Goal: Complete application form

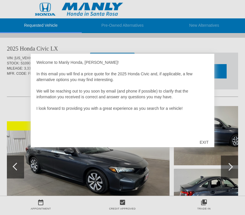
click at [202, 145] on div "EXIT" at bounding box center [204, 142] width 20 height 17
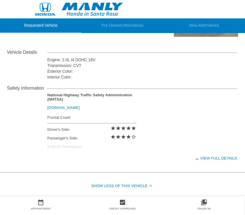
scroll to position [192, 0]
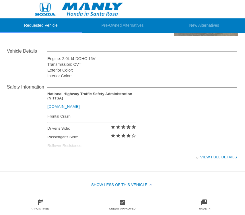
click at [220, 162] on div "View full details" at bounding box center [142, 157] width 190 height 14
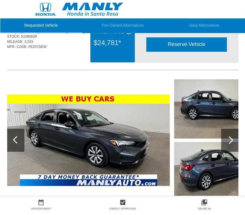
scroll to position [0, 0]
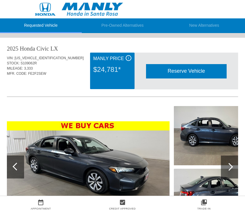
click at [229, 166] on div at bounding box center [230, 167] width 8 height 8
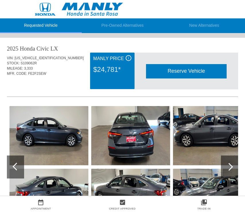
click at [226, 167] on div at bounding box center [230, 167] width 8 height 8
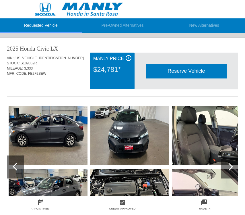
click at [224, 168] on div at bounding box center [229, 167] width 17 height 23
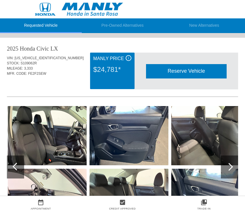
click at [225, 169] on div at bounding box center [229, 167] width 17 height 23
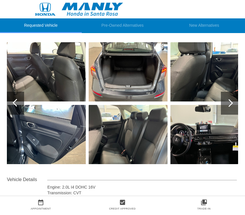
scroll to position [66, 0]
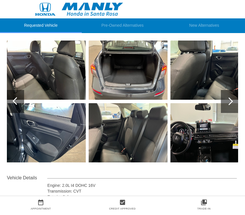
click at [227, 110] on div at bounding box center [229, 101] width 17 height 23
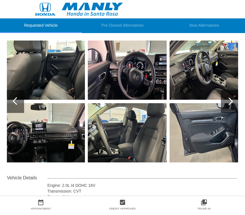
click at [228, 108] on div at bounding box center [229, 101] width 17 height 23
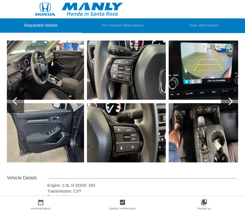
click at [230, 108] on div at bounding box center [229, 101] width 17 height 23
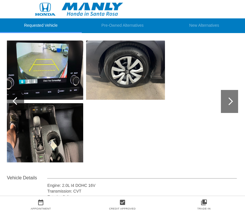
click at [12, 103] on div at bounding box center [15, 101] width 17 height 23
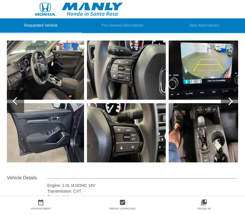
click at [17, 103] on div at bounding box center [17, 101] width 8 height 8
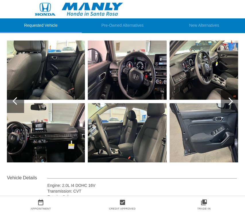
click at [14, 111] on div at bounding box center [15, 101] width 17 height 23
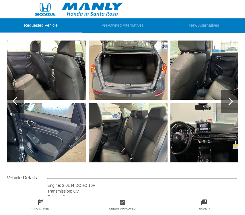
click at [17, 105] on div at bounding box center [15, 101] width 17 height 23
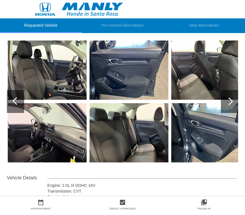
click at [17, 104] on div at bounding box center [17, 101] width 8 height 8
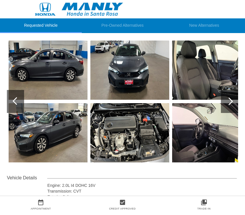
click at [16, 98] on div at bounding box center [17, 101] width 8 height 8
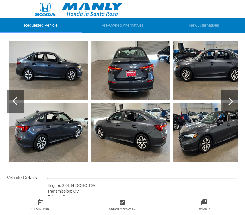
click at [11, 98] on div at bounding box center [15, 101] width 17 height 23
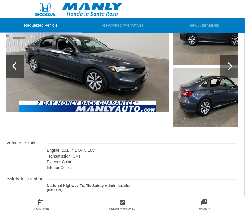
scroll to position [0, 1]
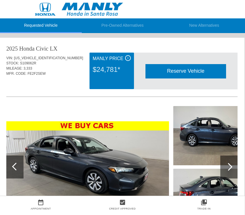
click at [175, 77] on div "Reserve Vehicle" at bounding box center [186, 71] width 81 height 14
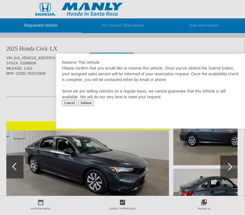
click at [91, 103] on input "Submit" at bounding box center [86, 103] width 16 height 6
click at [94, 105] on input "Submit" at bounding box center [86, 103] width 16 height 6
click at [90, 103] on input "Submit" at bounding box center [86, 103] width 16 height 6
click at [91, 105] on input "Submit" at bounding box center [86, 103] width 16 height 6
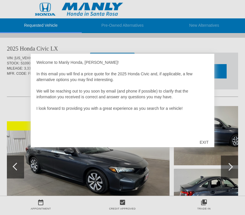
click at [202, 148] on div "EXIT" at bounding box center [204, 142] width 20 height 17
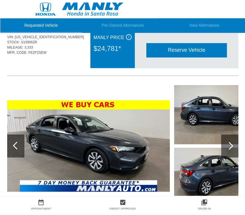
scroll to position [21, 0]
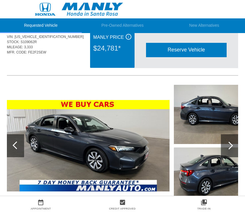
click at [229, 150] on div at bounding box center [229, 145] width 17 height 23
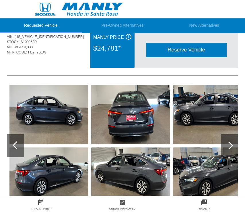
click at [223, 150] on div at bounding box center [229, 145] width 17 height 23
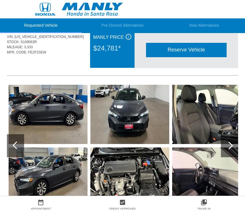
click at [227, 147] on div at bounding box center [230, 146] width 8 height 8
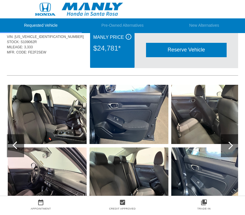
click at [228, 149] on div at bounding box center [229, 145] width 17 height 23
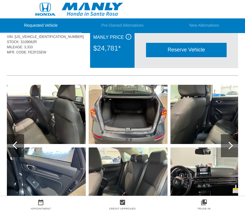
click at [228, 149] on div at bounding box center [229, 145] width 17 height 23
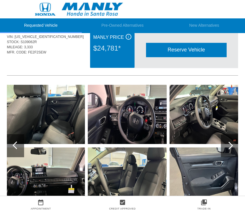
click at [231, 149] on div at bounding box center [229, 145] width 17 height 23
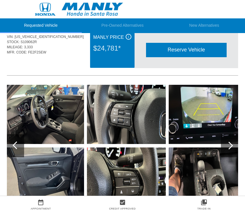
click at [222, 145] on div at bounding box center [229, 145] width 17 height 23
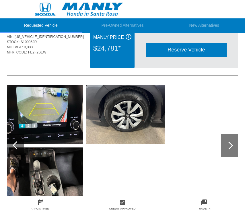
click at [223, 149] on div at bounding box center [229, 145] width 17 height 23
click at [11, 142] on div at bounding box center [15, 145] width 17 height 23
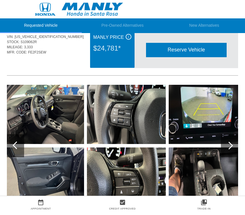
click at [9, 144] on div at bounding box center [15, 145] width 17 height 23
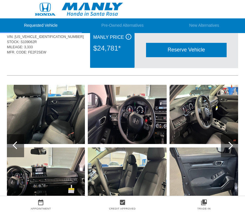
click at [13, 145] on div at bounding box center [17, 145] width 8 height 8
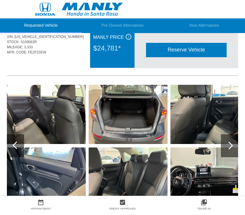
click at [13, 145] on div at bounding box center [17, 145] width 8 height 8
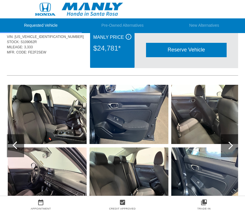
click at [11, 150] on div at bounding box center [15, 145] width 17 height 23
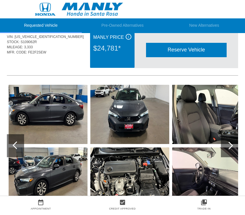
click at [11, 147] on div at bounding box center [15, 145] width 17 height 23
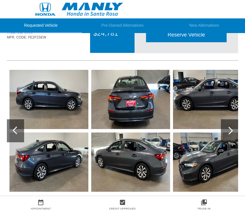
scroll to position [0, 0]
